Goal: Task Accomplishment & Management: Manage account settings

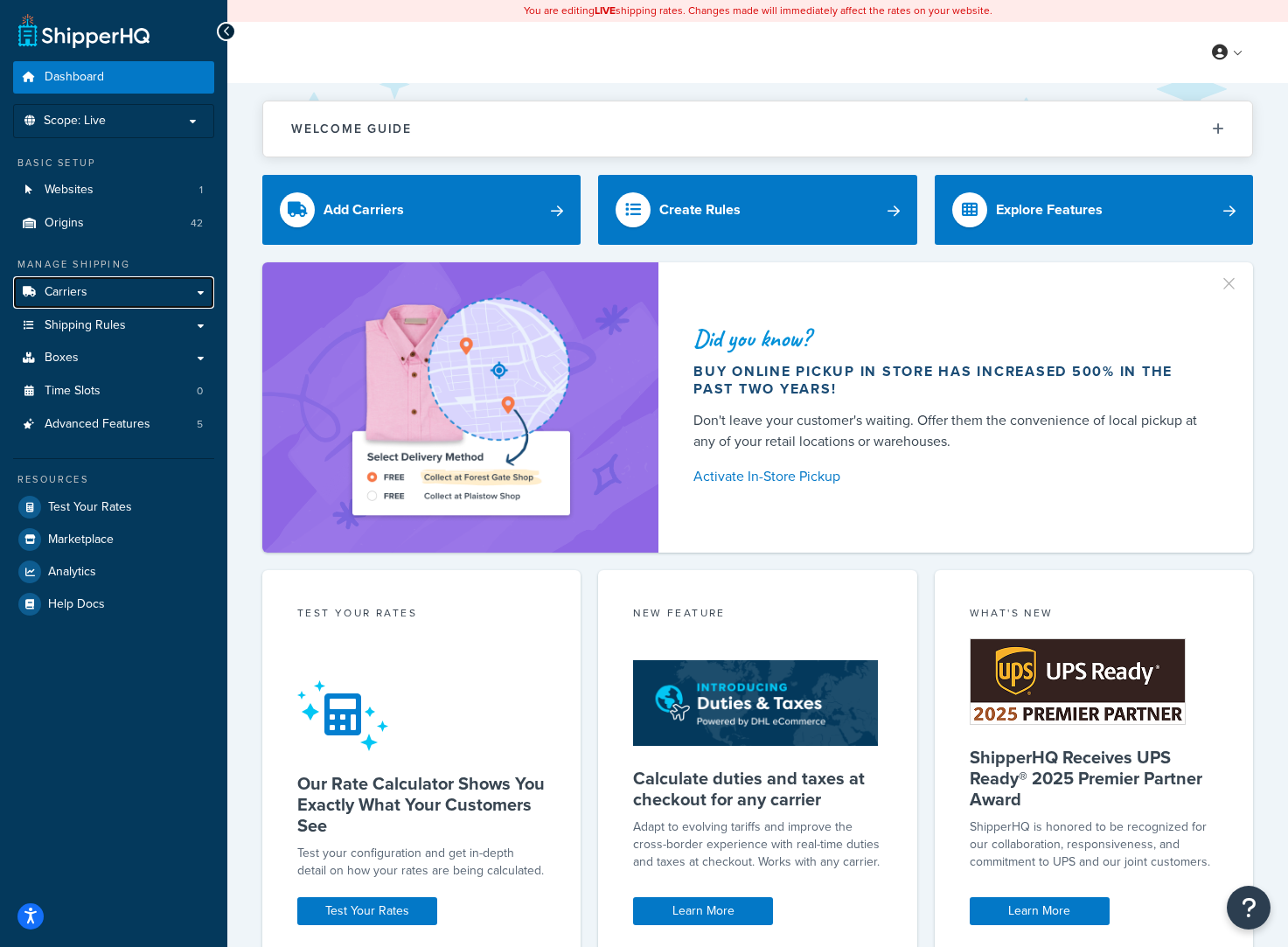
click at [91, 277] on link "Carriers" at bounding box center [113, 292] width 201 height 32
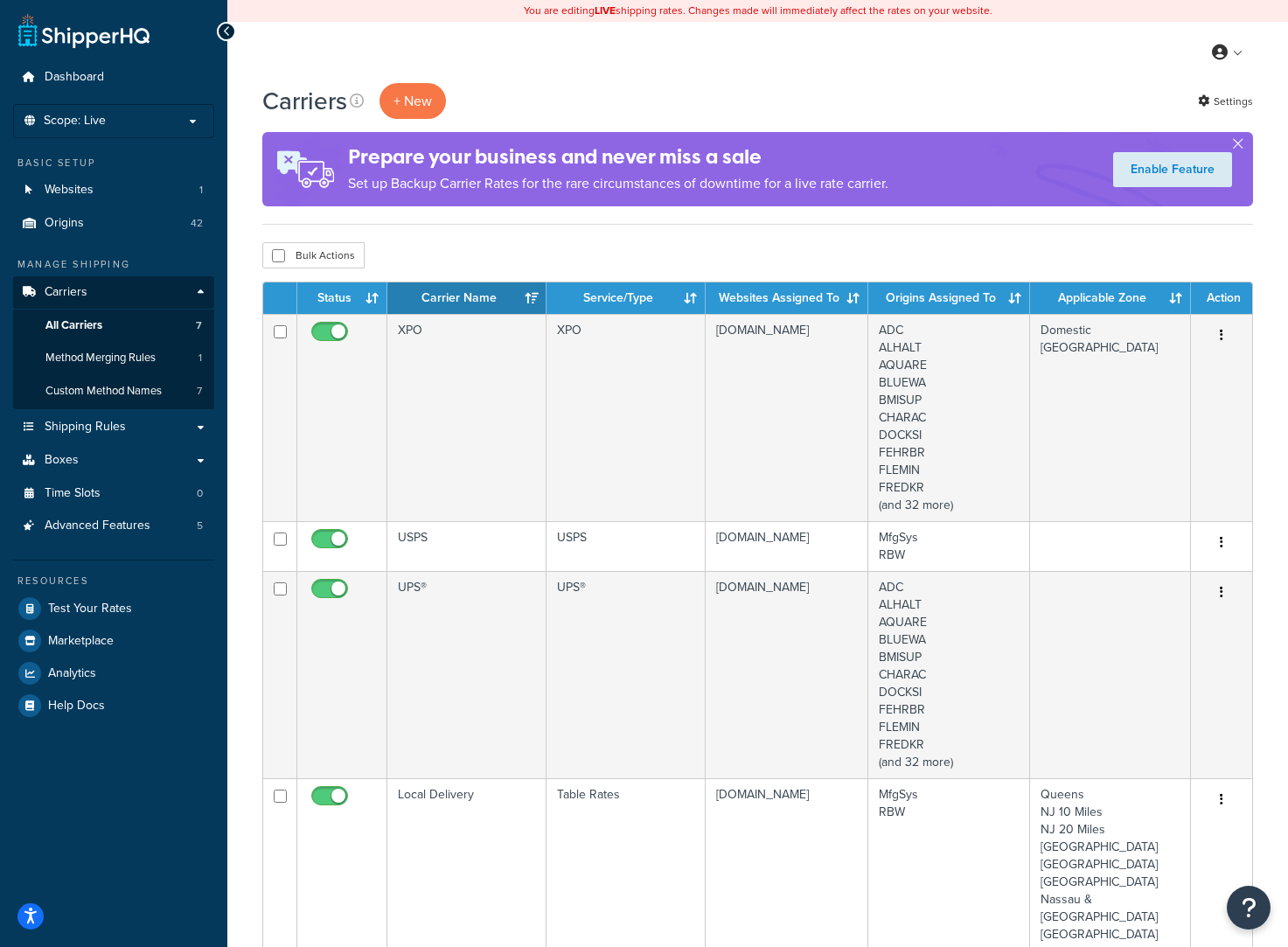
click at [480, 375] on td "XPO" at bounding box center [467, 417] width 159 height 208
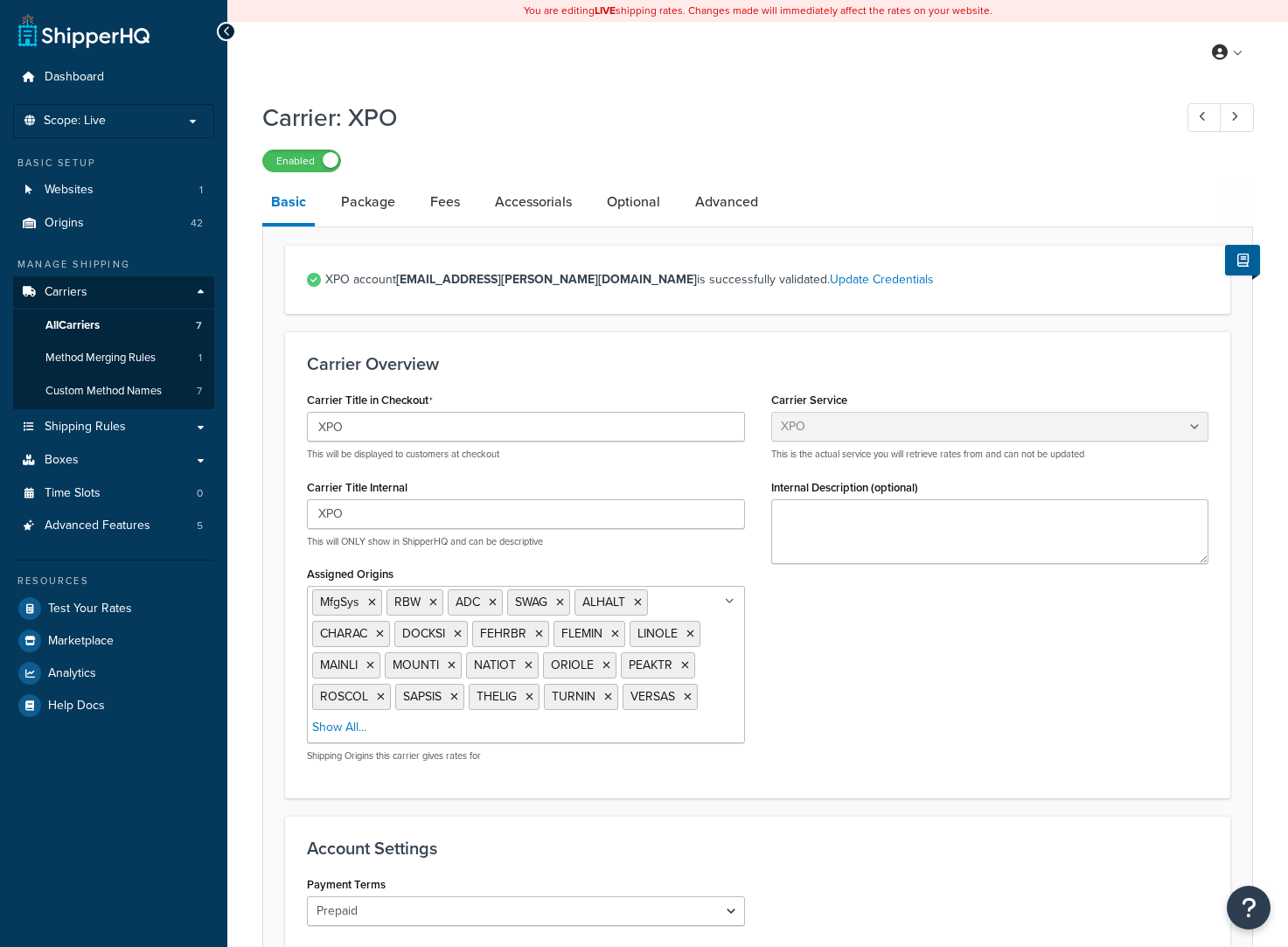
select select "xpoFreight"
select select "THIRD PARTY"
click at [370, 196] on link "Package" at bounding box center [368, 201] width 72 height 42
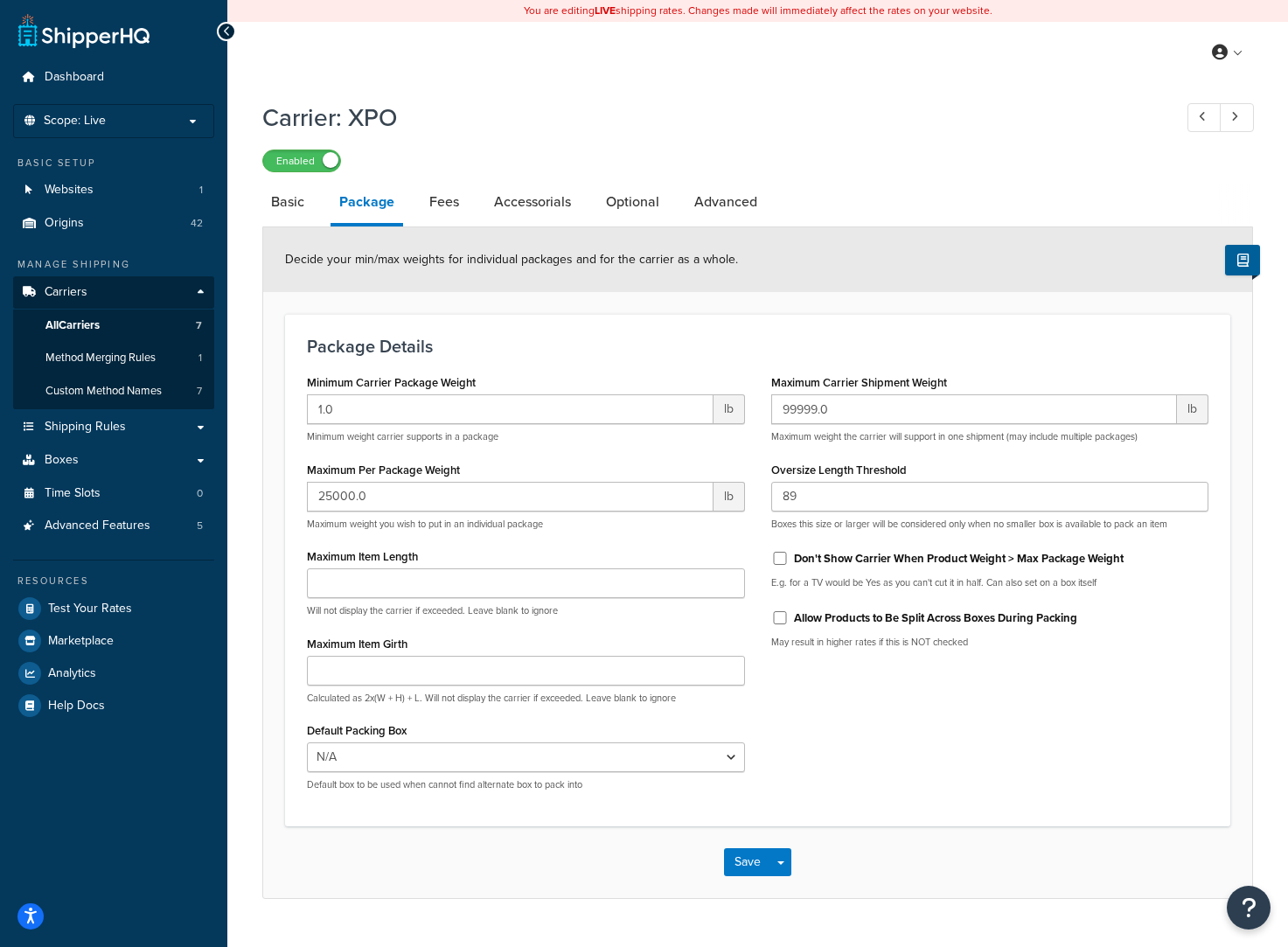
click at [723, 206] on link "Advanced" at bounding box center [725, 201] width 80 height 42
select select "false"
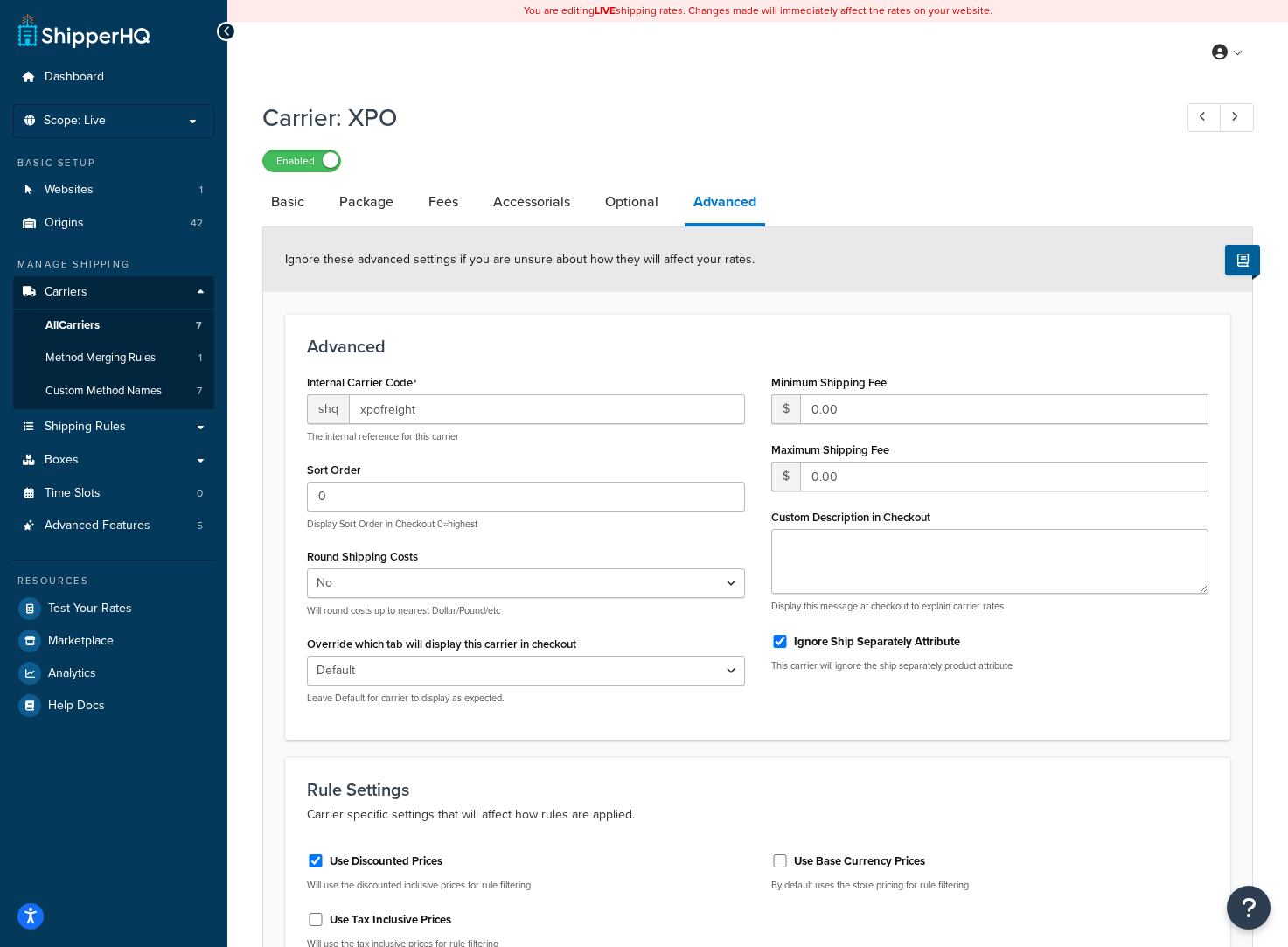
click at [626, 196] on link "Optional" at bounding box center [631, 201] width 71 height 42
select select "65"
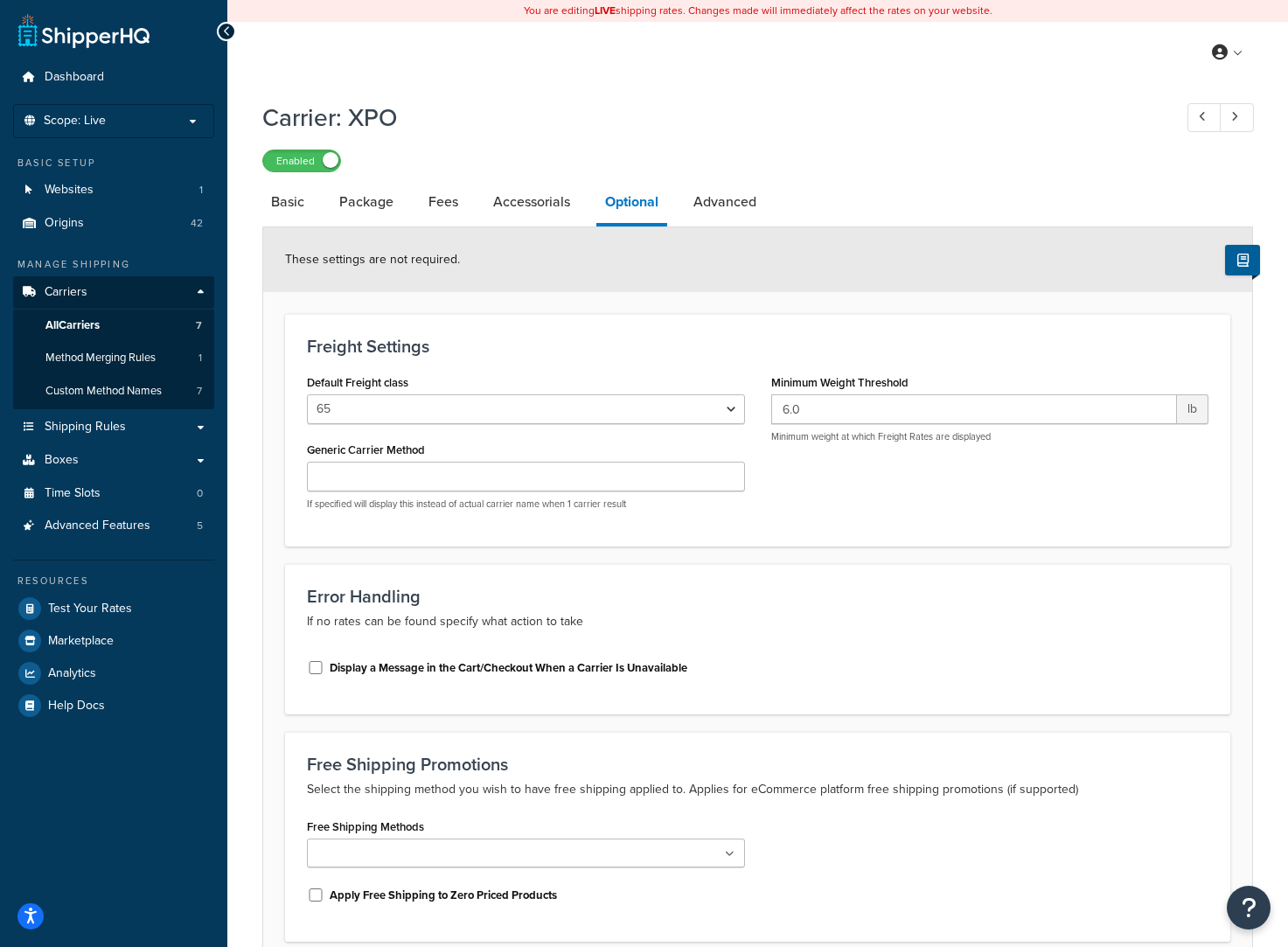
click at [540, 192] on link "Accessorials" at bounding box center [531, 201] width 94 height 42
select select "residential"
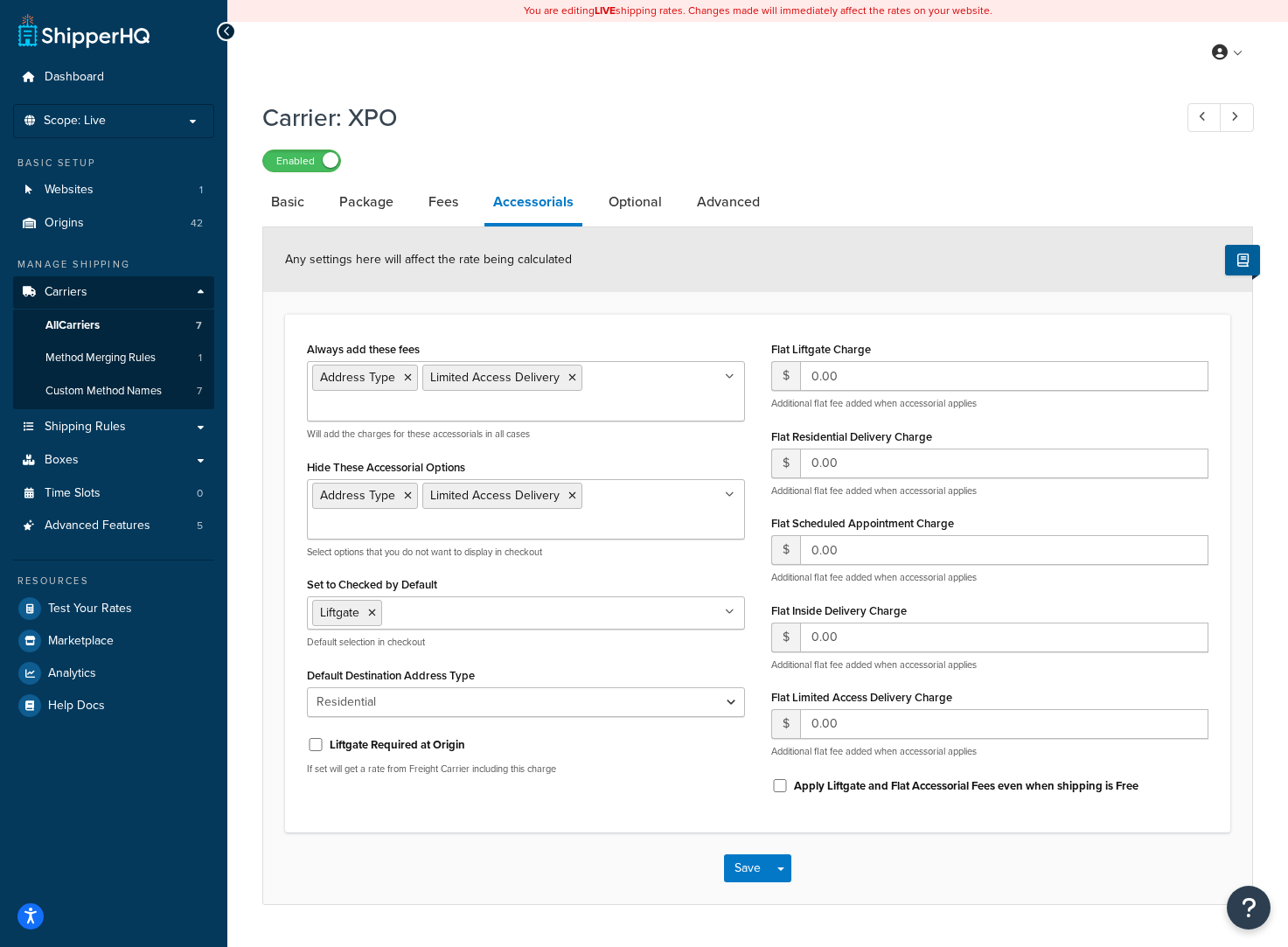
click at [442, 201] on link "Fees" at bounding box center [443, 201] width 47 height 42
select select "AFTER"
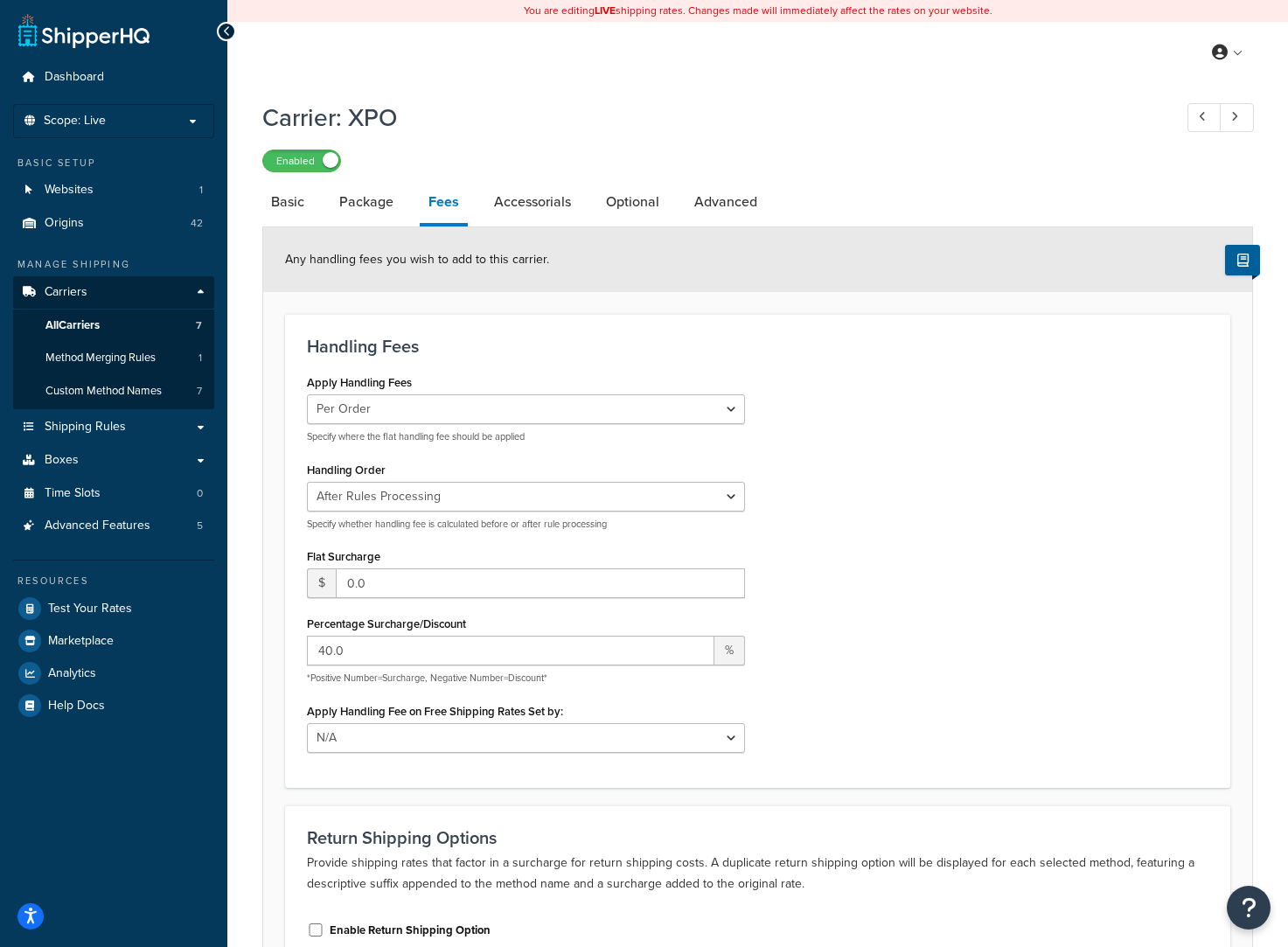
click at [367, 205] on link "Package" at bounding box center [366, 201] width 72 height 42
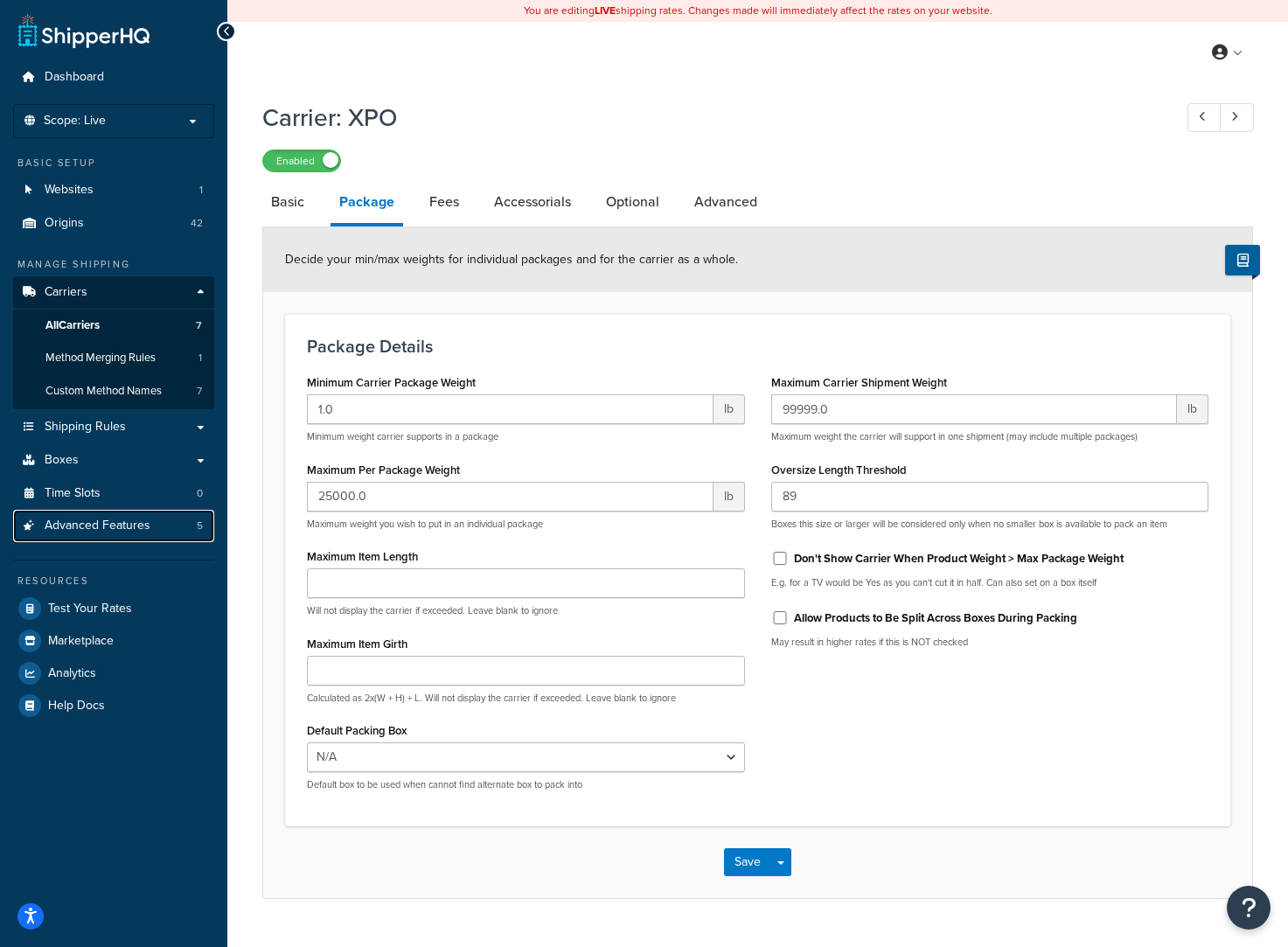
click at [124, 522] on span "Advanced Features" at bounding box center [97, 526] width 106 height 15
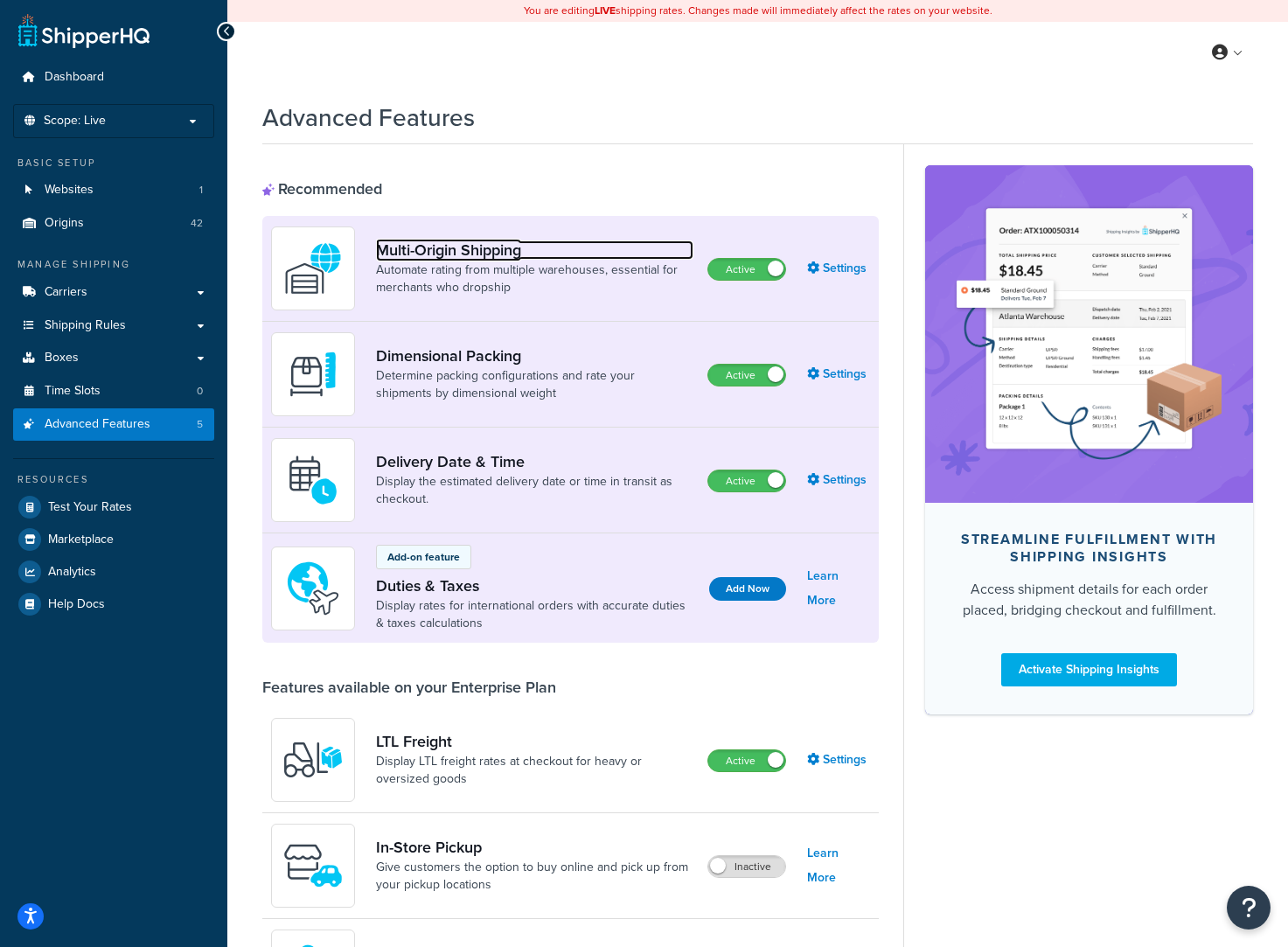
click at [413, 256] on link "Multi-Origin Shipping" at bounding box center [534, 250] width 317 height 19
click at [433, 63] on div "My Profile Billing Global Settings Contact Us Logout" at bounding box center [757, 53] width 1060 height 61
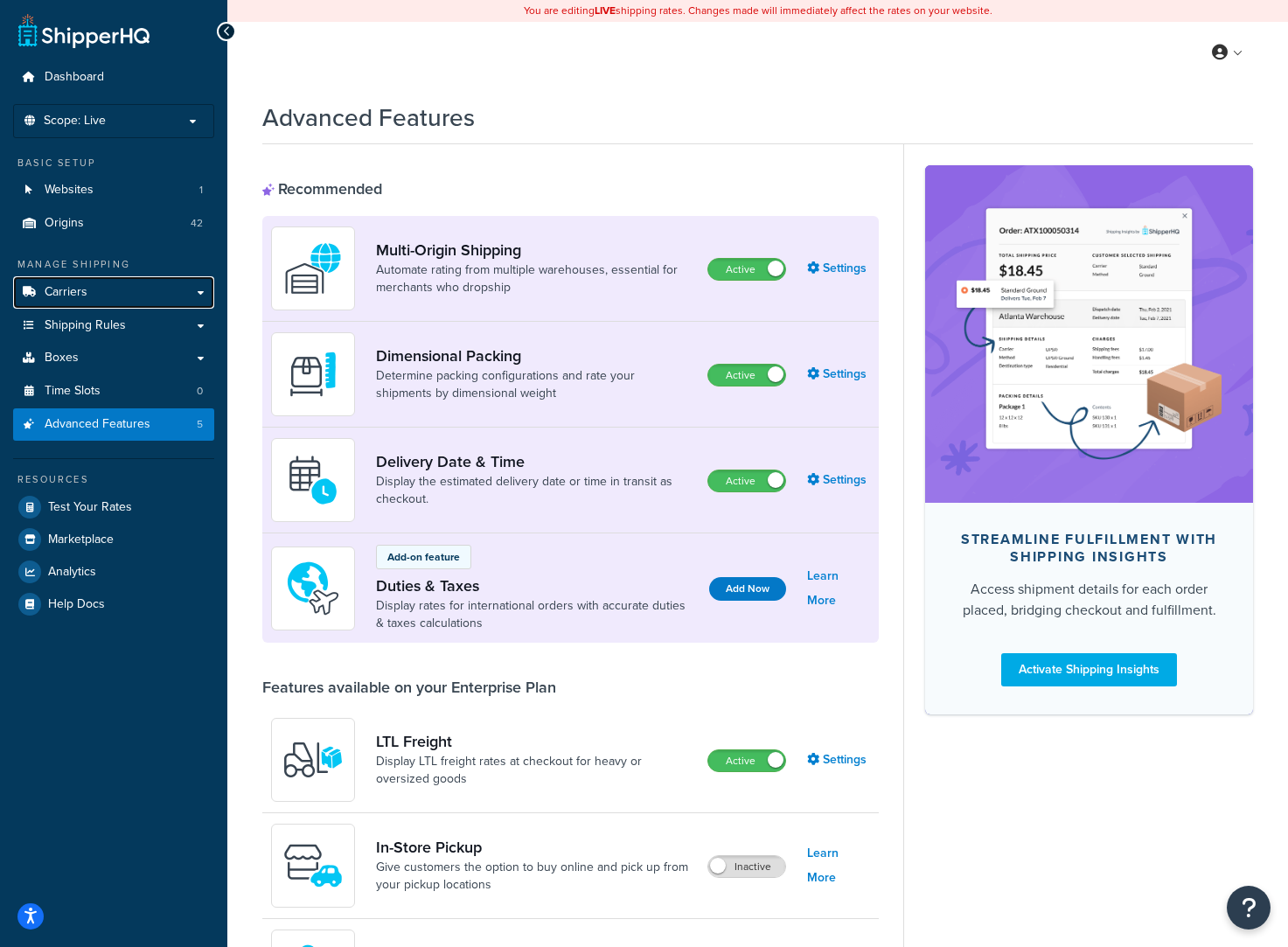
click at [89, 282] on link "Carriers" at bounding box center [113, 292] width 201 height 32
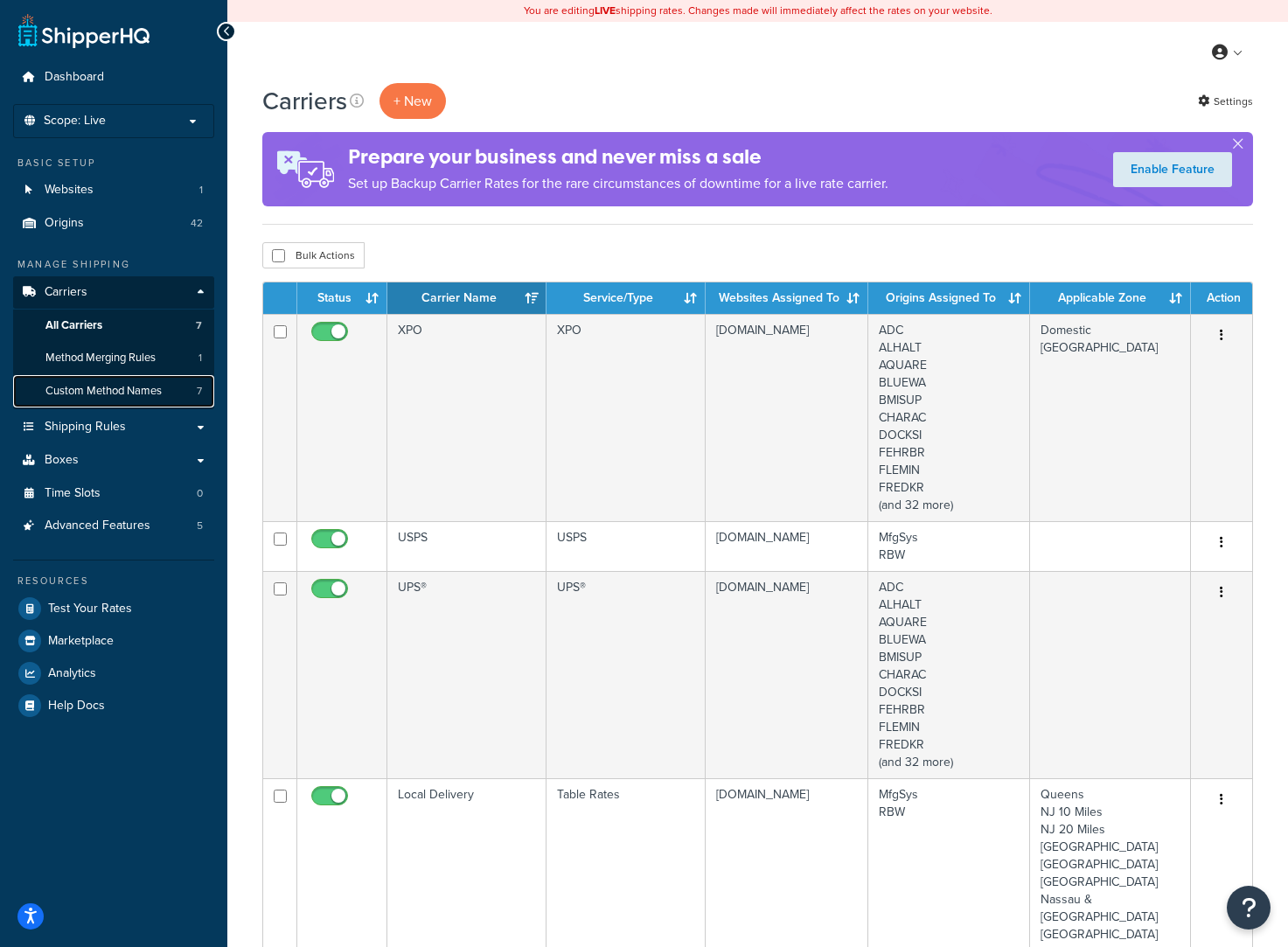
click at [133, 388] on span "Custom Method Names" at bounding box center [103, 391] width 116 height 15
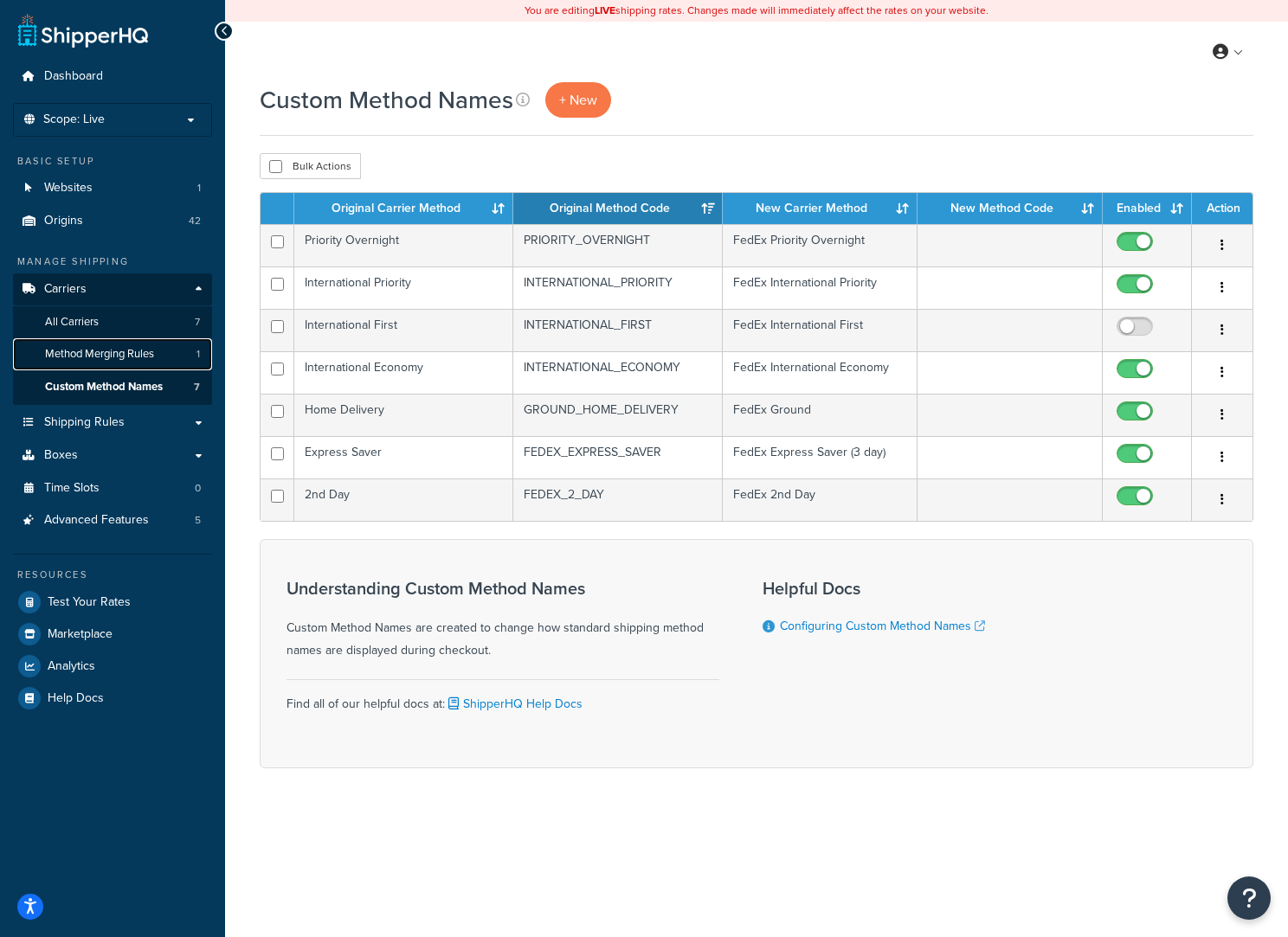
click at [127, 351] on span "Method Merging Rules" at bounding box center [99, 354] width 109 height 15
